Goal: Check status

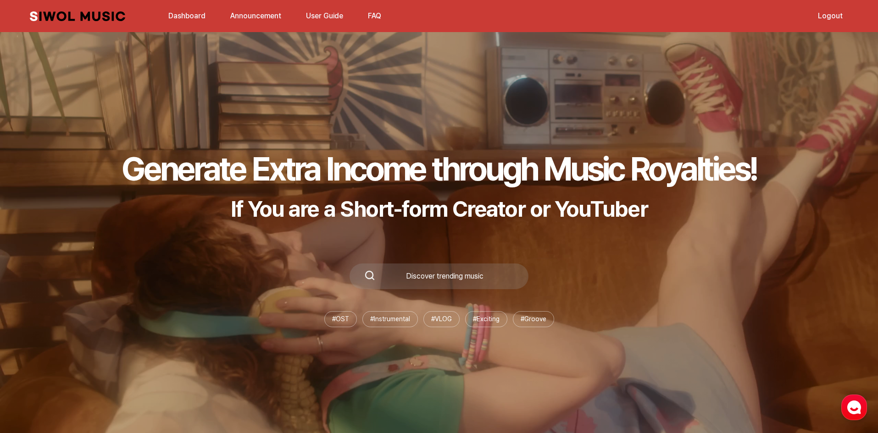
click at [190, 21] on link "Dashboard" at bounding box center [187, 16] width 48 height 20
click at [197, 14] on link "Dashboard" at bounding box center [187, 16] width 48 height 20
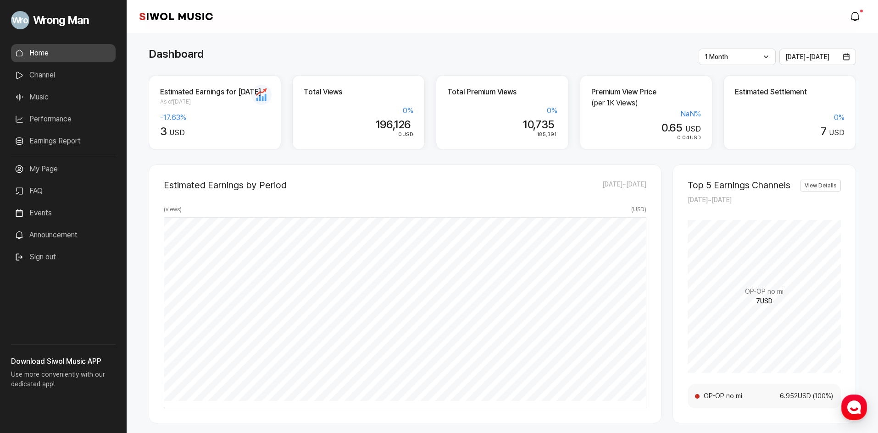
scroll to position [46, 0]
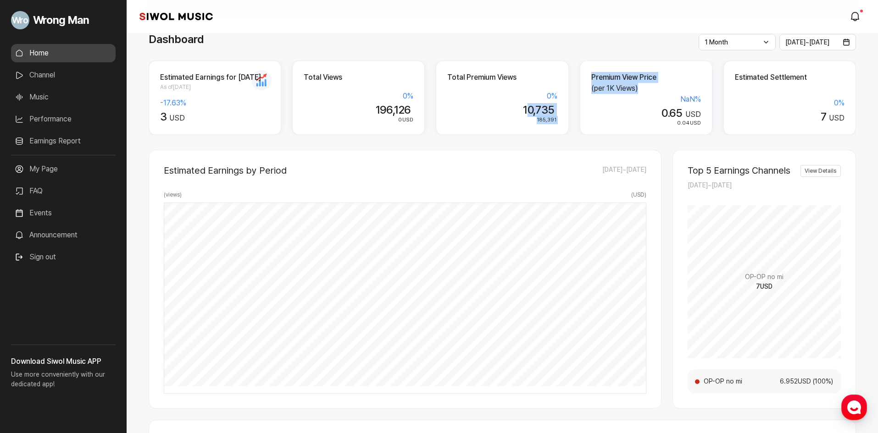
drag, startPoint x: 528, startPoint y: 110, endPoint x: 619, endPoint y: 102, distance: 90.7
click at [619, 102] on div "Estimated Earnings for [DATE] As of [DATE] -17.63 % 3 USD Total Views 0 % 196,1…" at bounding box center [502, 98] width 707 height 75
click at [646, 101] on div "NaN %" at bounding box center [646, 99] width 110 height 11
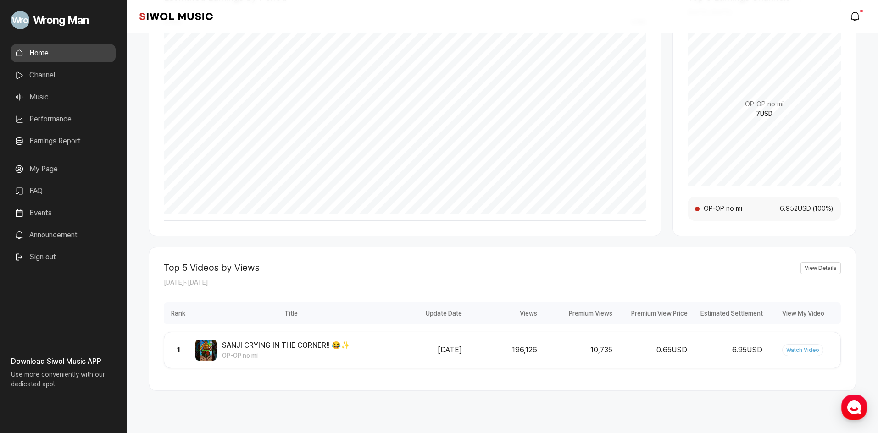
scroll to position [238, 0]
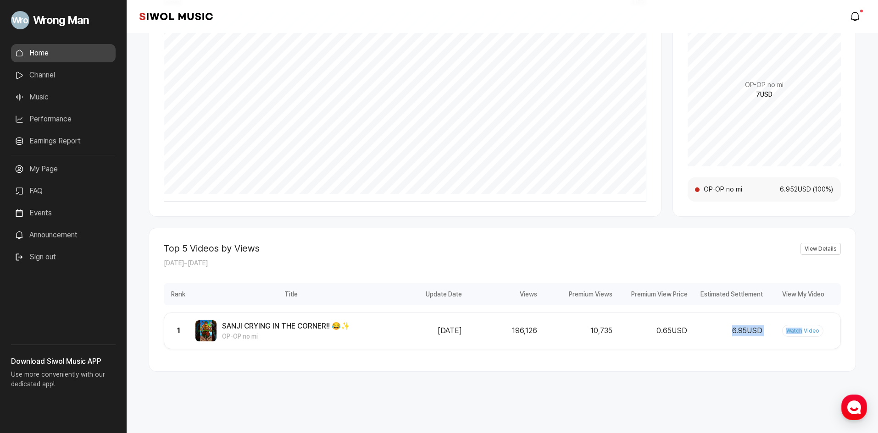
drag, startPoint x: 726, startPoint y: 330, endPoint x: 802, endPoint y: 336, distance: 76.4
click at [802, 336] on div "Updated Date [DATE] Views 196,126 Premium Views 10,735 Premium Views Price 0.65…" at bounding box center [614, 331] width 451 height 12
click at [733, 337] on div "Updated Date [DATE] Views 196,126 Premium Views 10,735 Premium Views Price 0.65…" at bounding box center [614, 331] width 451 height 12
click at [803, 330] on link "Watch Video" at bounding box center [802, 331] width 41 height 12
